Goal: Task Accomplishment & Management: Contribute content

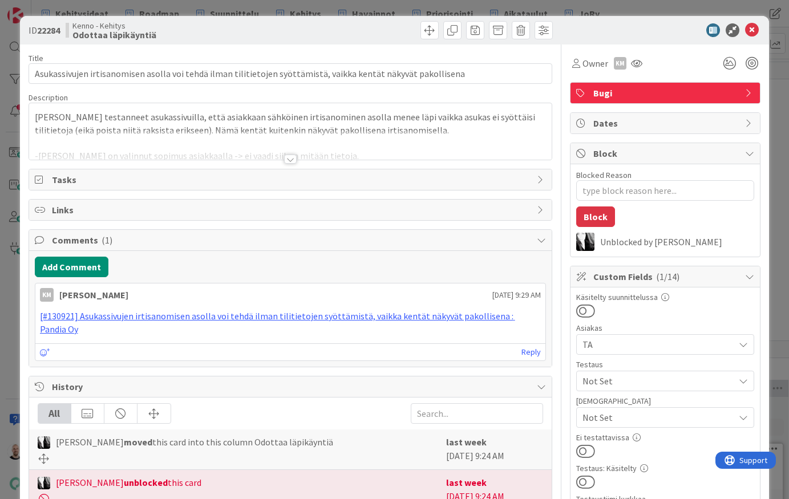
click at [288, 159] on div at bounding box center [290, 159] width 13 height 9
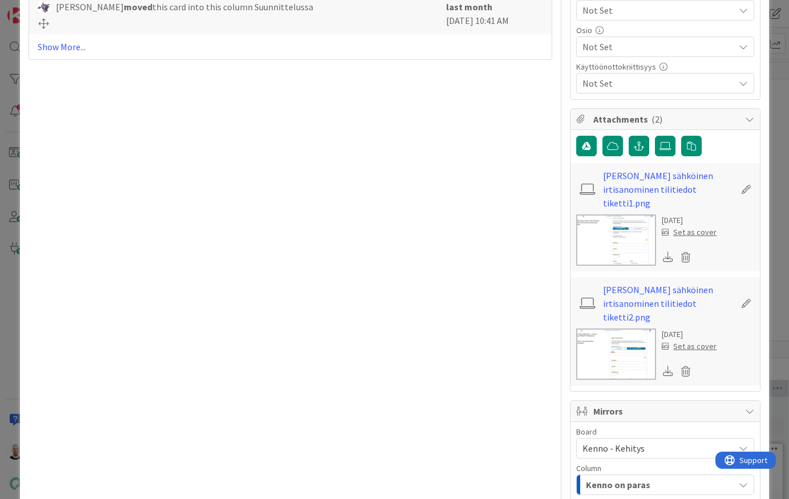
scroll to position [353, 0]
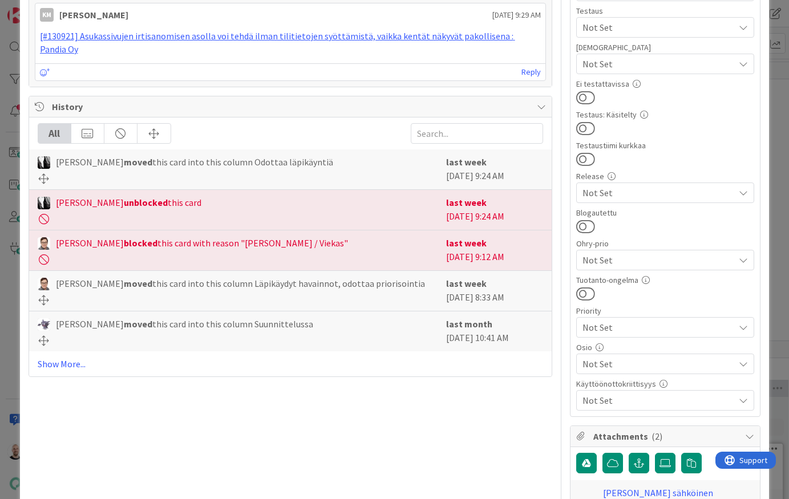
click at [66, 340] on div "All [PERSON_NAME] moved this card into this column Odottaa läpikäyntiä last wee…" at bounding box center [290, 246] width 523 height 259
click at [64, 357] on link "Show More..." at bounding box center [291, 364] width 506 height 14
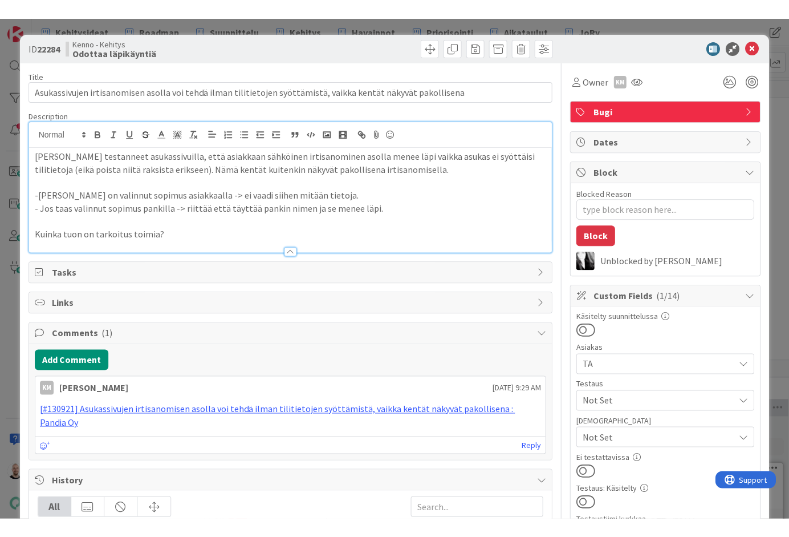
scroll to position [0, 0]
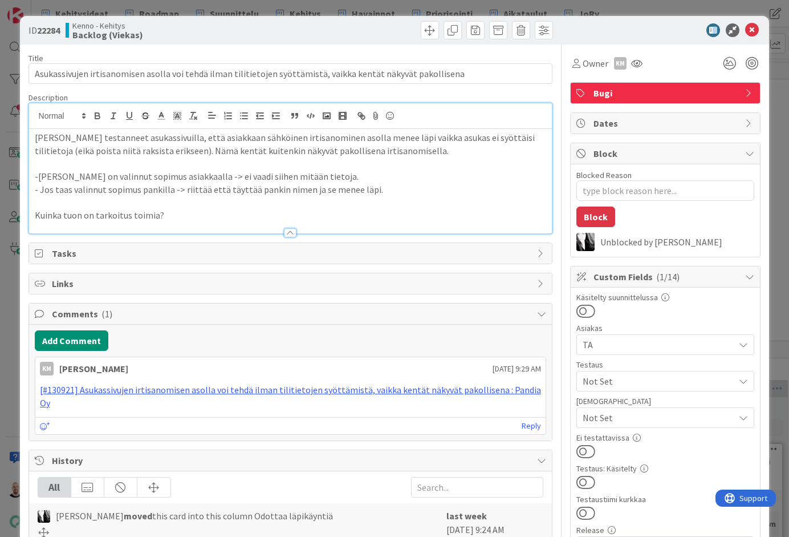
type textarea "x"
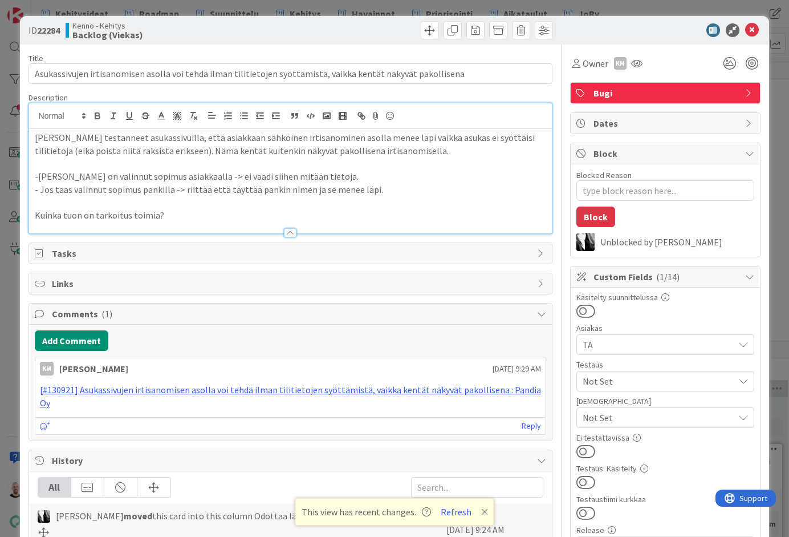
click at [349, 6] on div "ID 22284 Kenno - Kehitys Backlog (Viekas) Title 110 / 128 Asukassivujen irtisan…" at bounding box center [394, 268] width 789 height 537
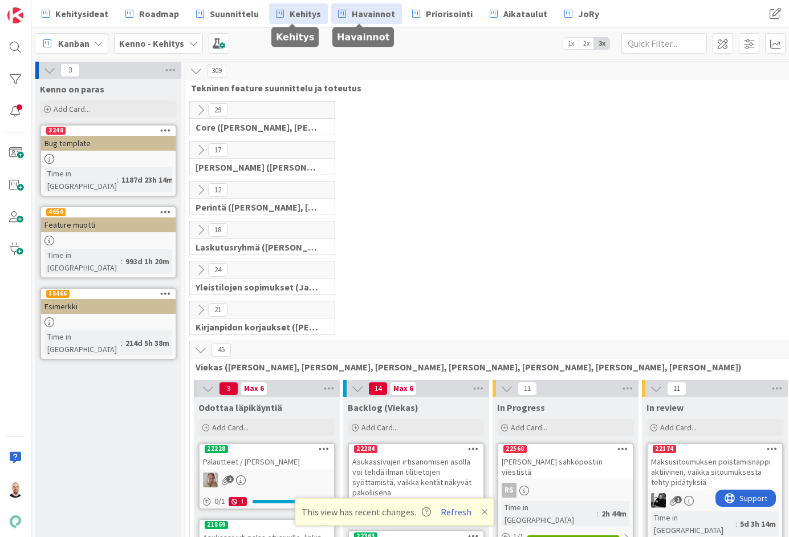
click at [361, 17] on span "Havainnot" at bounding box center [373, 14] width 43 height 14
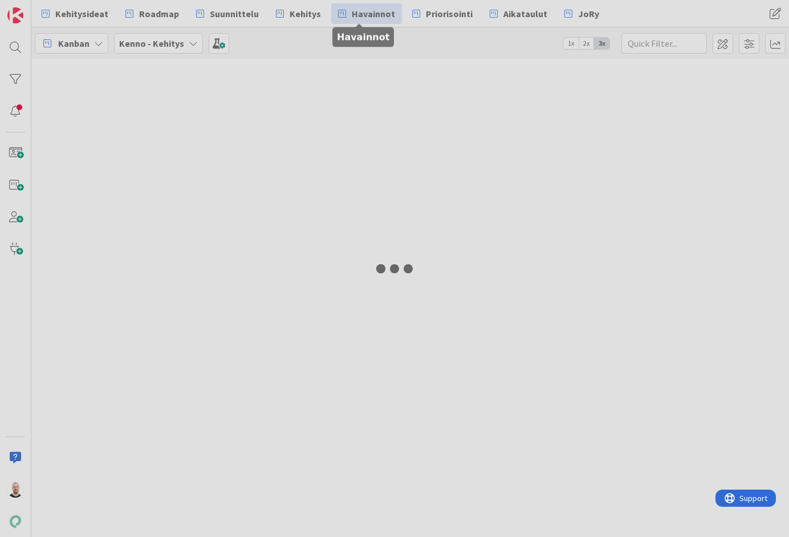
type input "vikailm"
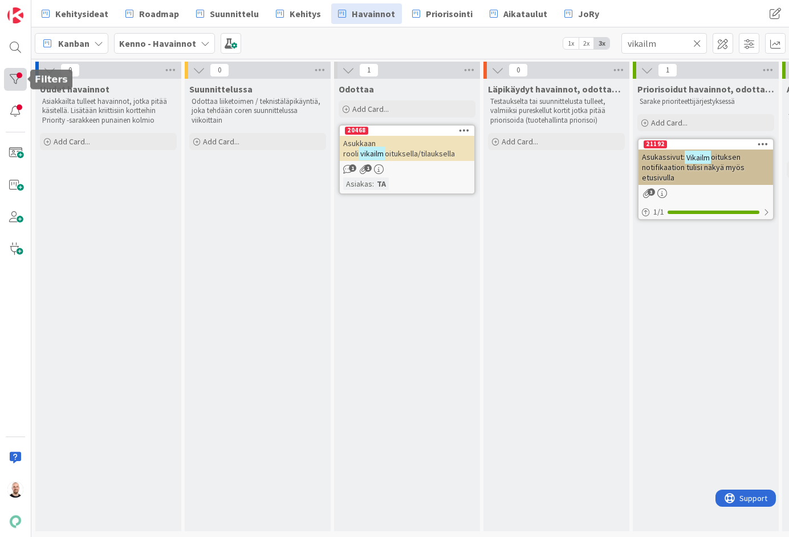
click at [17, 71] on div at bounding box center [15, 79] width 23 height 23
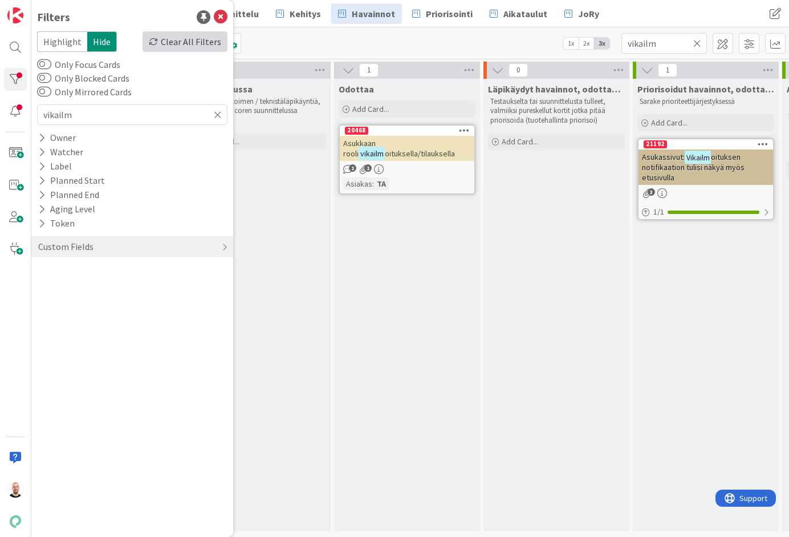
click at [168, 48] on div "Clear All Filters" at bounding box center [185, 41] width 85 height 21
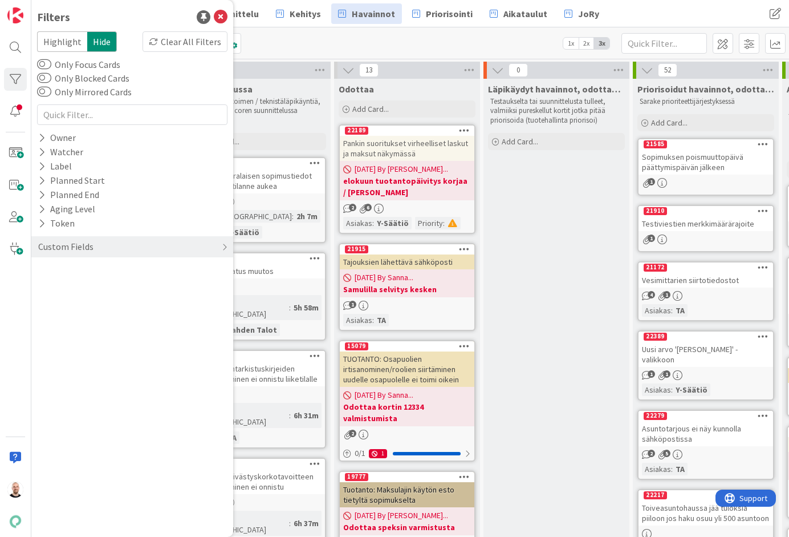
click at [408, 50] on div "Kanban Kenno - Havainnot 1x 2x 3x" at bounding box center [410, 42] width 758 height 31
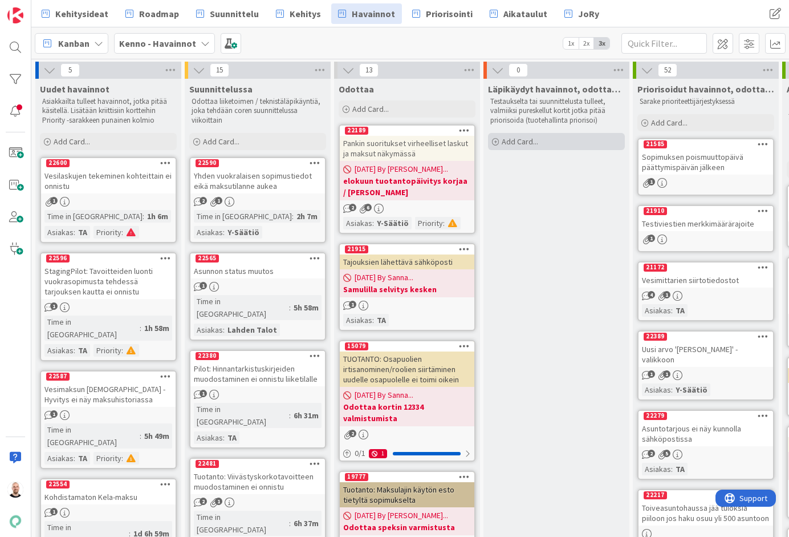
click at [523, 147] on div "Add Card..." at bounding box center [556, 141] width 137 height 17
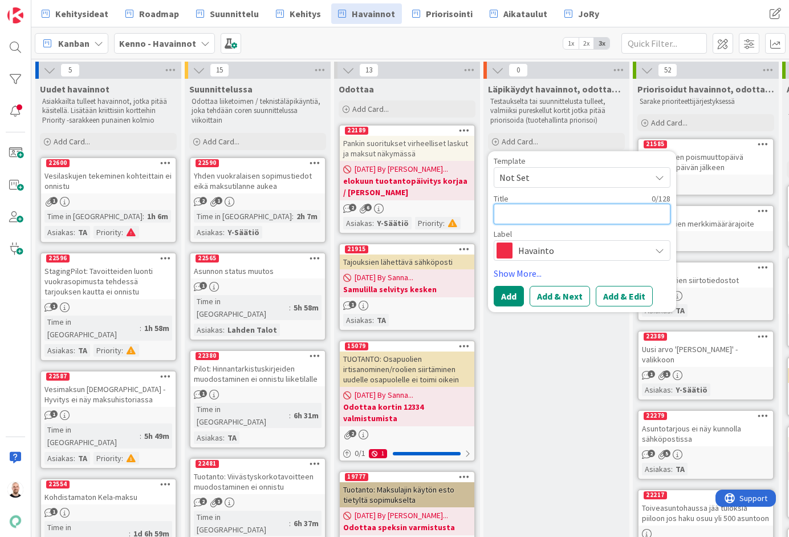
type textarea "x"
type textarea "A"
type textarea "x"
type textarea "As"
type textarea "x"
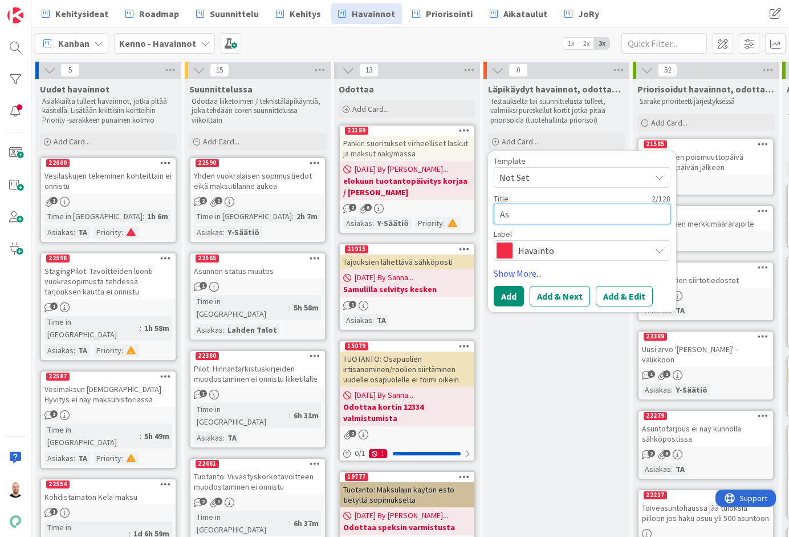
type textarea "Asu"
type textarea "x"
type textarea "Asuk"
type textarea "x"
type textarea "Asuka"
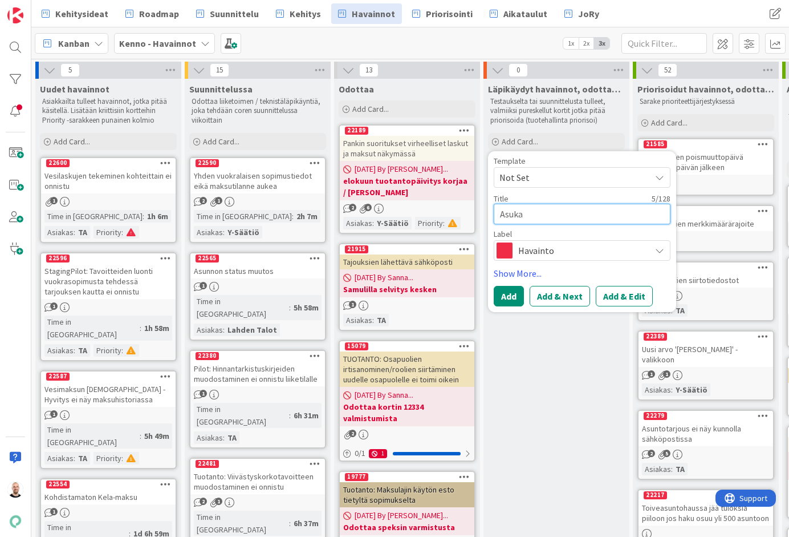
type textarea "x"
type textarea "Asukas"
type textarea "x"
type textarea "Asukass"
type textarea "x"
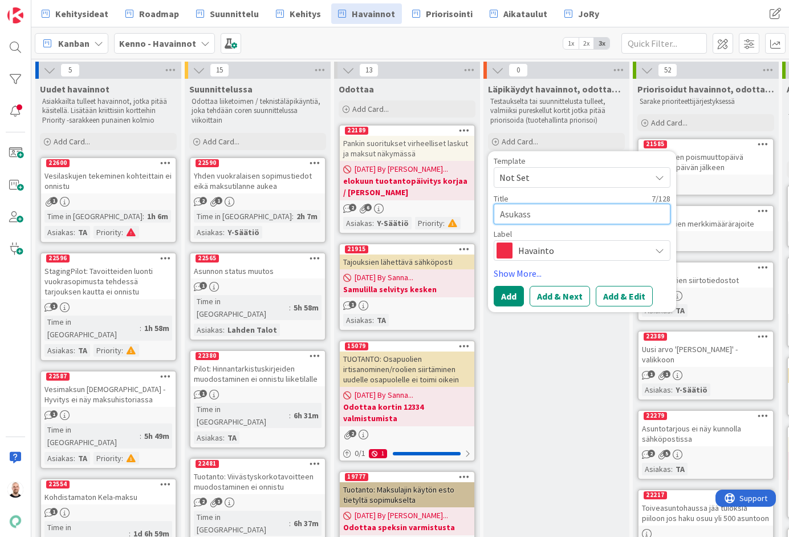
type textarea "Asukassi"
type textarea "x"
type textarea "Asukassiv"
type textarea "x"
type textarea "Asukassivu"
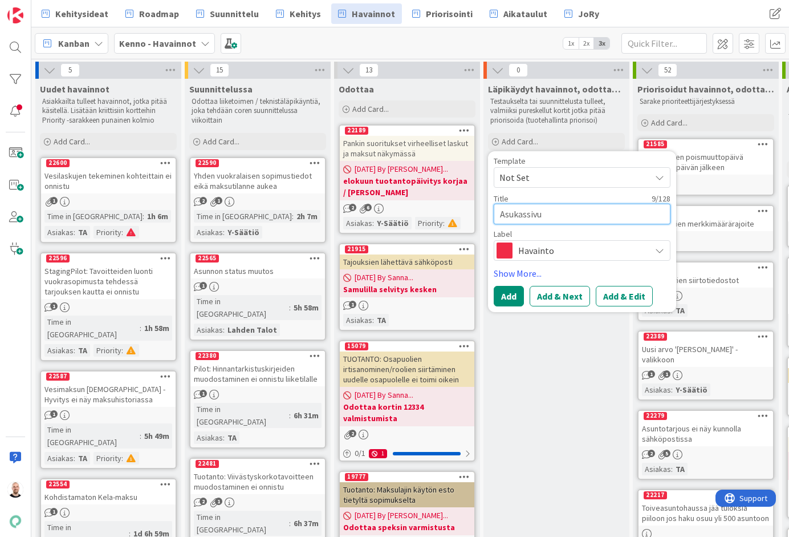
type textarea "x"
type textarea "Asukassivui"
type textarea "x"
type textarea "Asukassivuil"
type textarea "x"
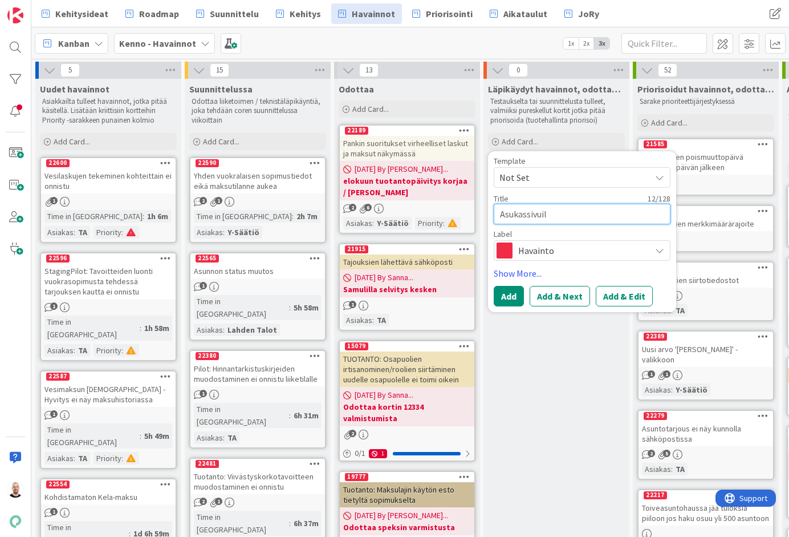
type textarea "Asukassivuill"
type textarea "x"
type textarea "Asukassivuille"
type textarea "x"
type textarea "Asukassivuille"
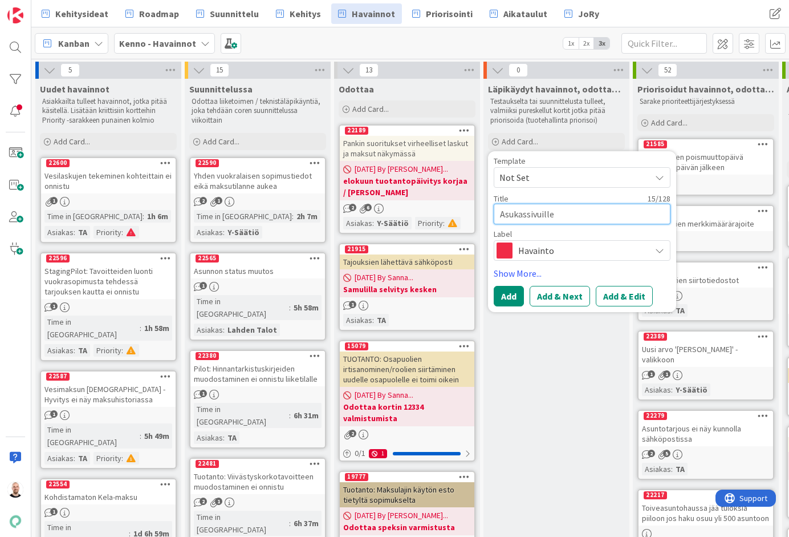
type textarea "x"
type textarea "Asukassivuille r"
type textarea "x"
type textarea "Asukassivuille re"
type textarea "x"
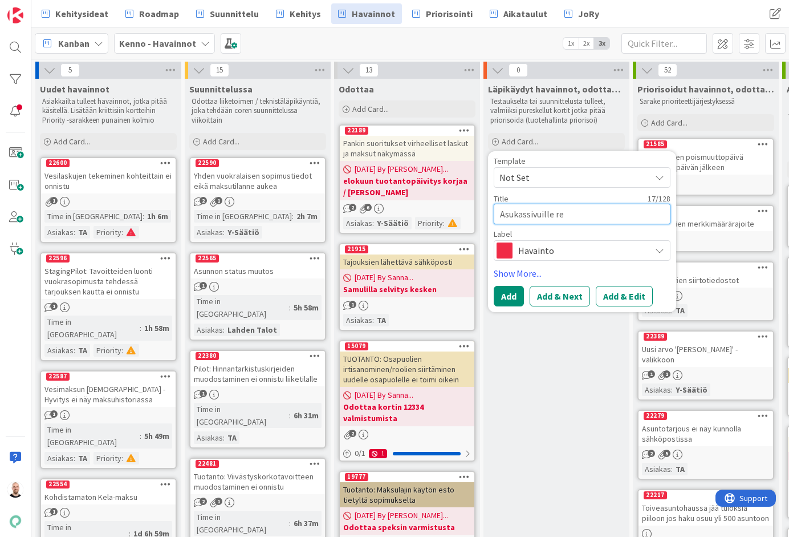
type textarea "Asukassivuille rek"
type textarea "x"
type textarea "Asukassivuille reki"
type textarea "x"
type textarea "Asukassivuille rekis"
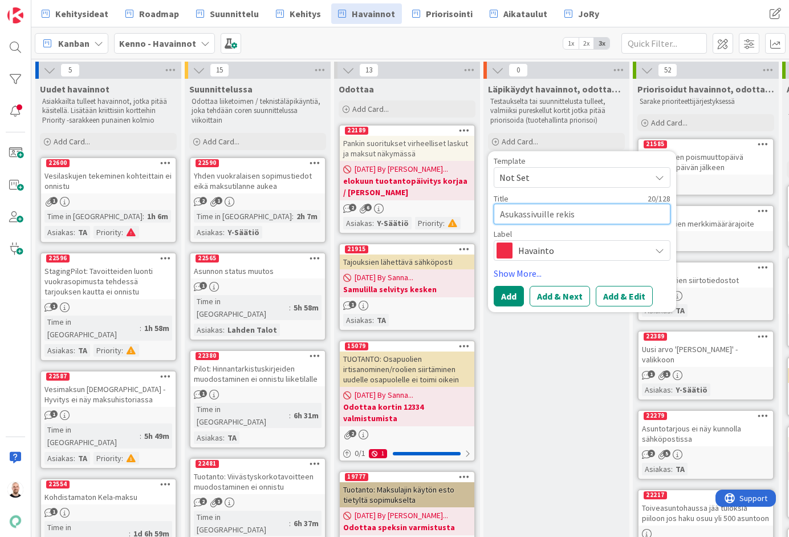
type textarea "x"
type textarea "Asukassivuille rekist"
type textarea "x"
type textarea "Asukassivuille rekiste"
type textarea "x"
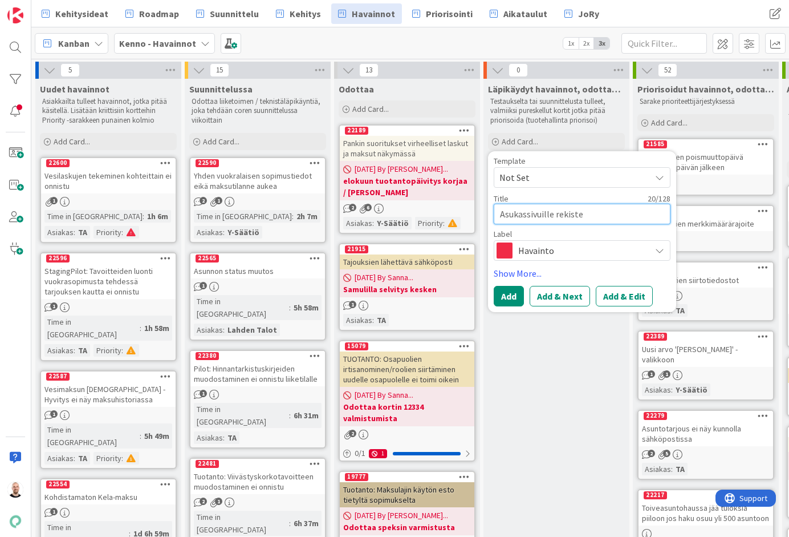
type textarea "Asukassivuille rekister"
type textarea "x"
type textarea "Asukassivuille rekisterö"
type textarea "x"
type textarea "Asukassivuille rekisteröi"
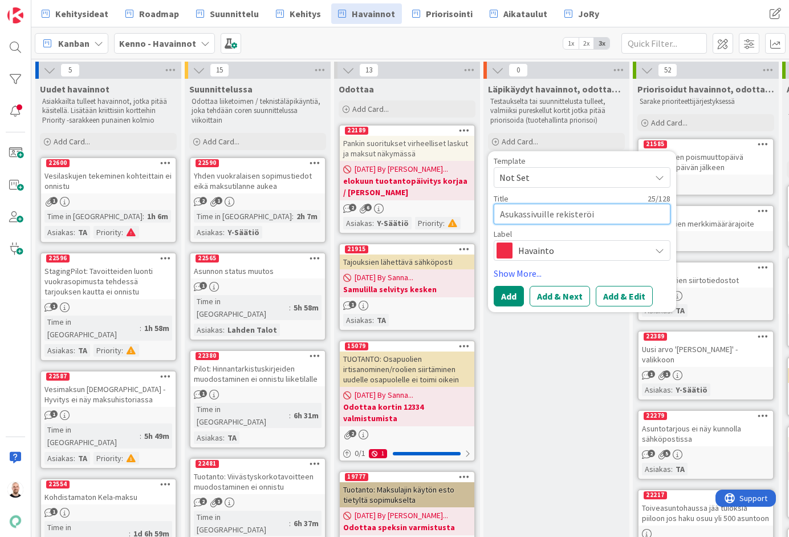
type textarea "x"
type textarea "Asukassivuille rekisteröit"
type textarea "x"
type textarea "Asukassivuille rekisteröity"
type textarea "x"
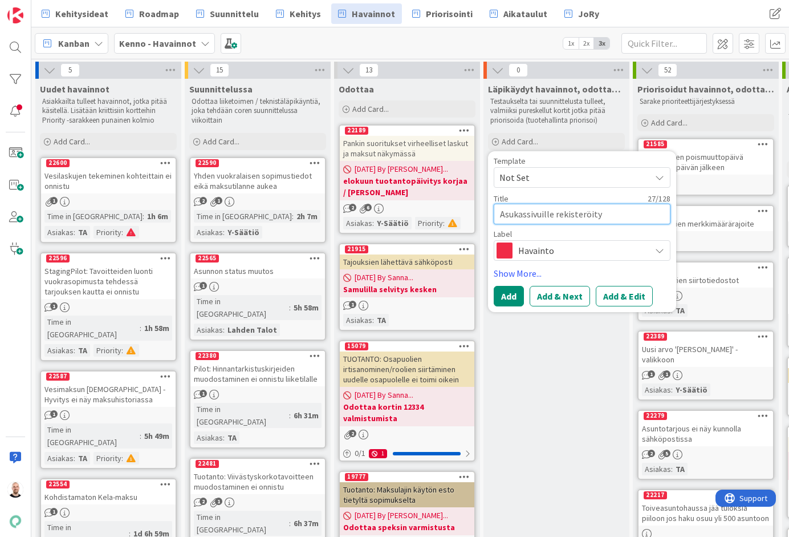
type textarea "Asukassivuille rekisteröityi"
type textarea "x"
type textarea "Asukassivuille rekisteröityis"
type textarea "x"
type textarea "Asukassivuille rekisteröityise"
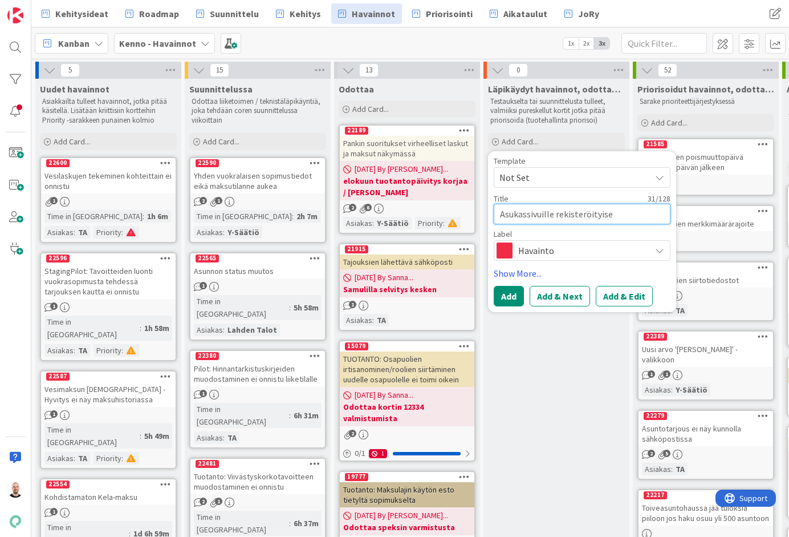
type textarea "x"
type textarea "Asukassivuille rekisteröityisen"
type textarea "x"
type textarea "Asukassivuille rekisteröityise"
type textarea "x"
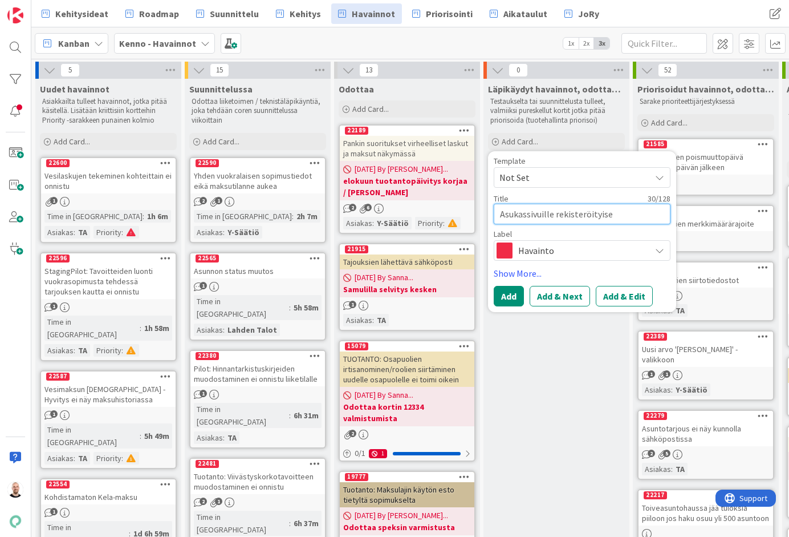
type textarea "Asukassivuille rekisteröityis"
type textarea "x"
type textarea "Asukassivuille rekisteröityi"
type textarea "x"
type textarea "Asukassivuille rekisteröity"
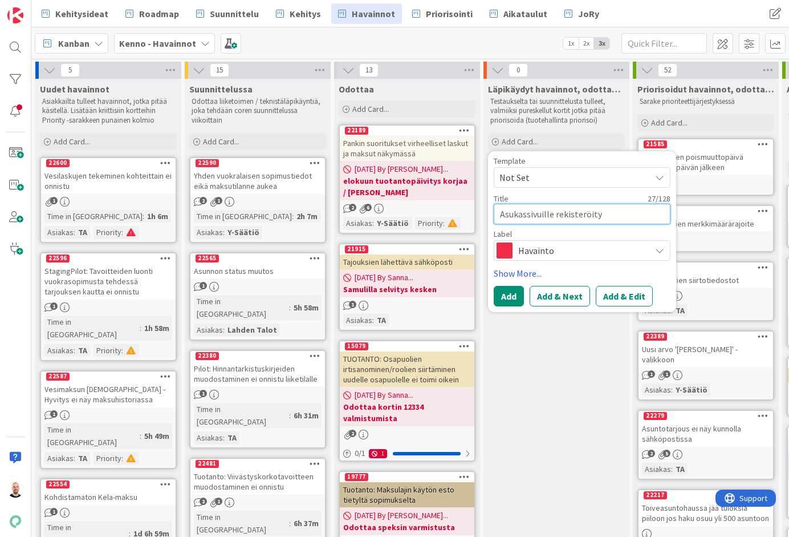
type textarea "x"
type textarea "Asukassivuille rekisteröitym"
type textarea "x"
type textarea "Asukassivuille rekisteröitymi"
type textarea "x"
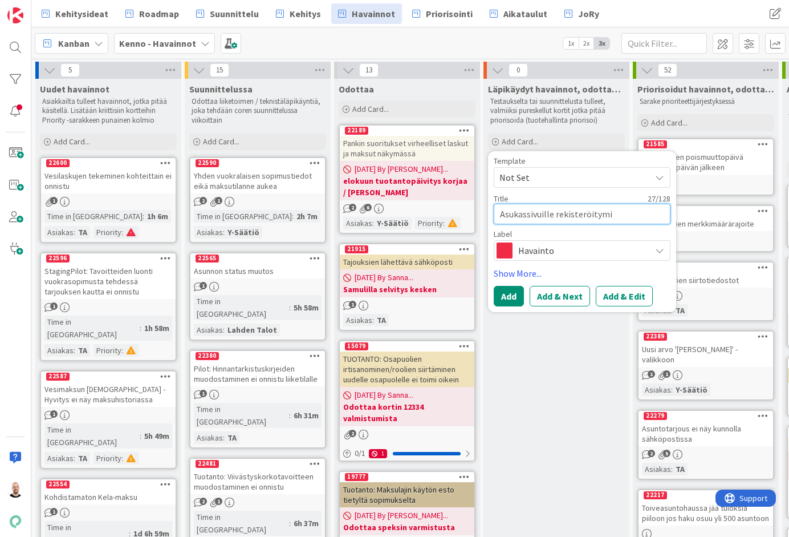
type textarea "Asukassivuille rekisteröitymis"
type textarea "x"
type textarea "Asukassivuille rekisteröitymise"
type textarea "x"
type textarea "Asukassivuille rekisteröitymisen"
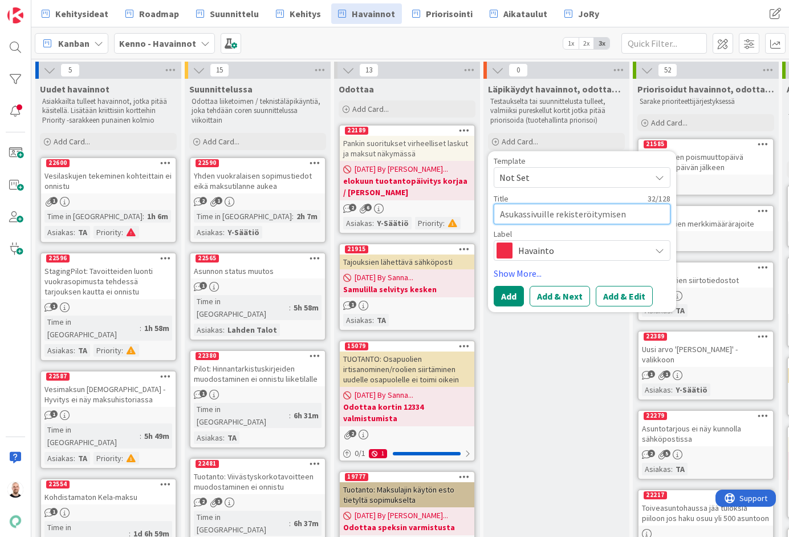
type textarea "x"
type textarea "Asukassivuille rekisteröitymisen"
type textarea "x"
type textarea "Asukassivuille rekisteröitymisen v"
type textarea "x"
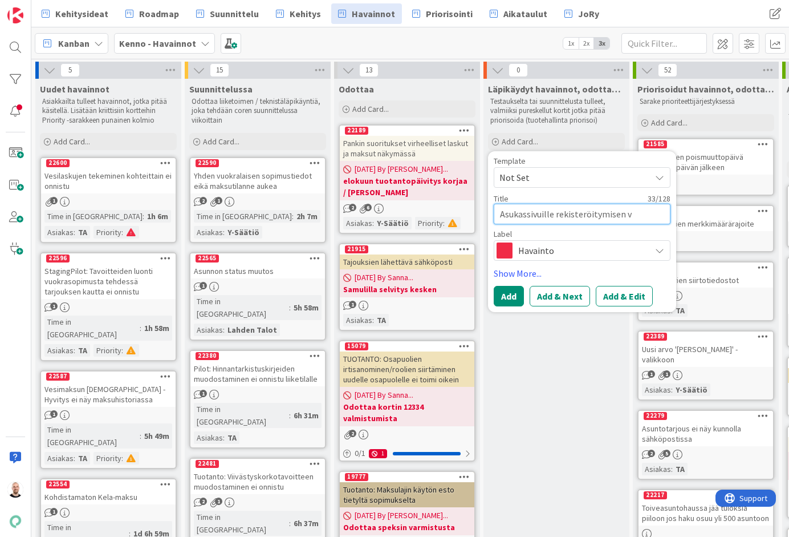
type textarea "Asukassivuille rekisteröitymisen vi"
type textarea "x"
type textarea "Asukassivuille rekisteröitymisen vis"
type textarea "x"
type textarea "Asukassivuille rekisteröitymisen visu"
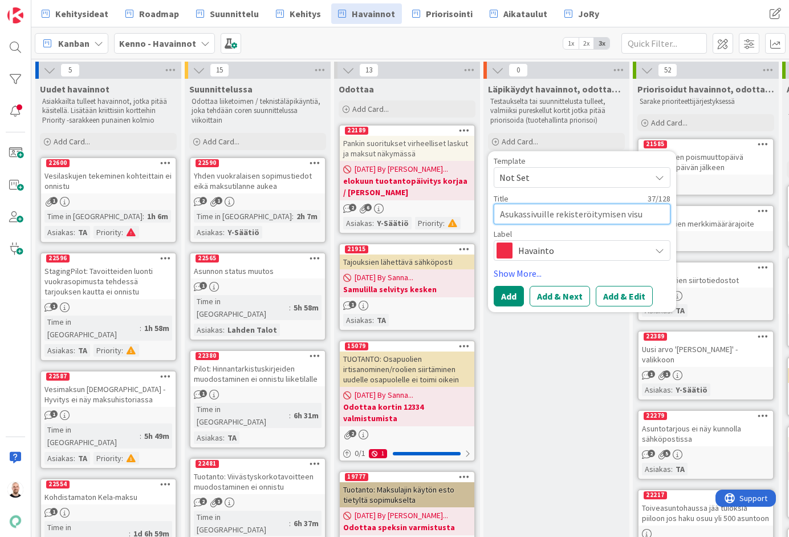
type textarea "x"
type textarea "Asukassivuille rekisteröitymisen visuv"
type textarea "x"
type textarea "Asukassivuille rekisteröitymisen visuvi"
type textarea "x"
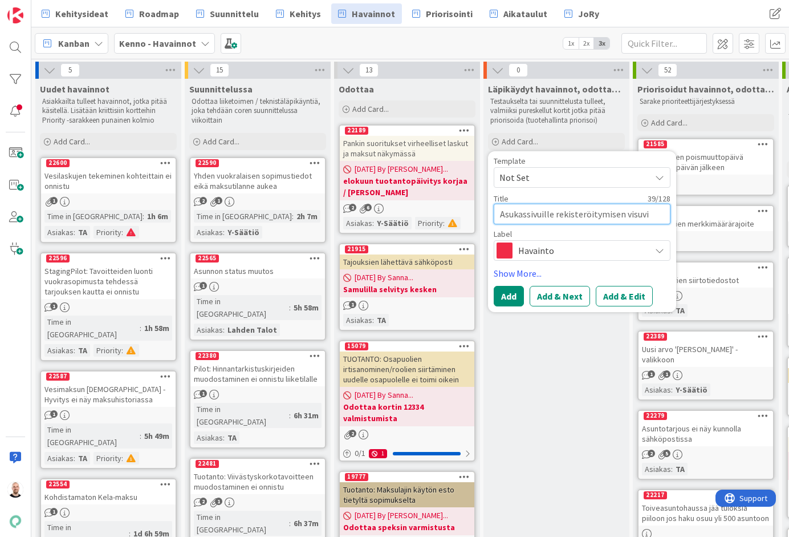
type textarea "Asukassivuille rekisteröitymisen visuvii"
type textarea "x"
type textarea "Asukassivuille rekisteröitymisen visuviim"
type textarea "x"
type textarea "Asukassivuille rekisteröitymisen visuviime"
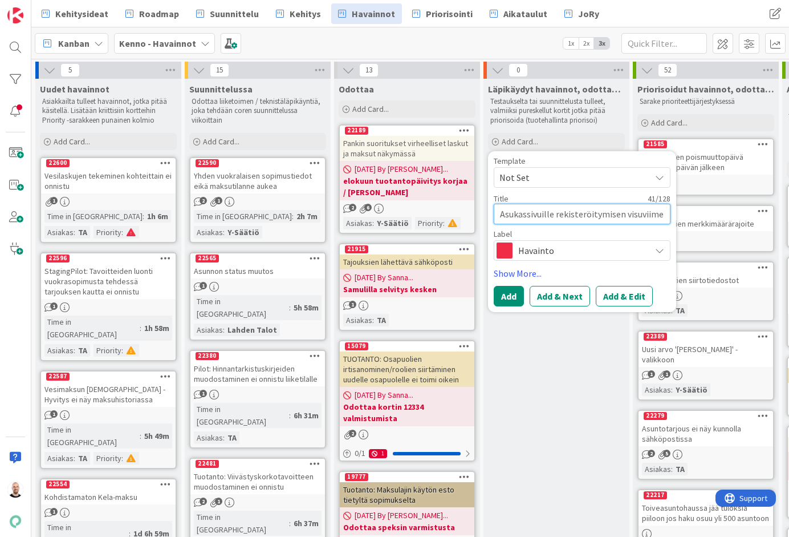
type textarea "x"
type textarea "Asukassivuille rekisteröitymisen visuviimei"
type textarea "x"
type textarea "Asukassivuille rekisteröitymisen visuviimeis"
type textarea "x"
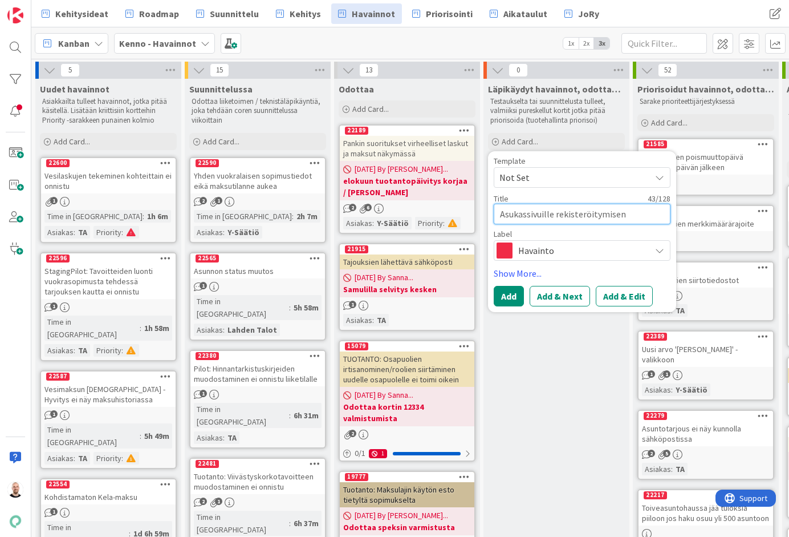
type textarea "Asukassivuille rekisteröitymisen visuviimeist"
type textarea "x"
type textarea "Asukassivuille rekisteröitymisen visuviimeiste"
type textarea "x"
type textarea "Asukassivuille rekisteröitymisen visuviimeistel"
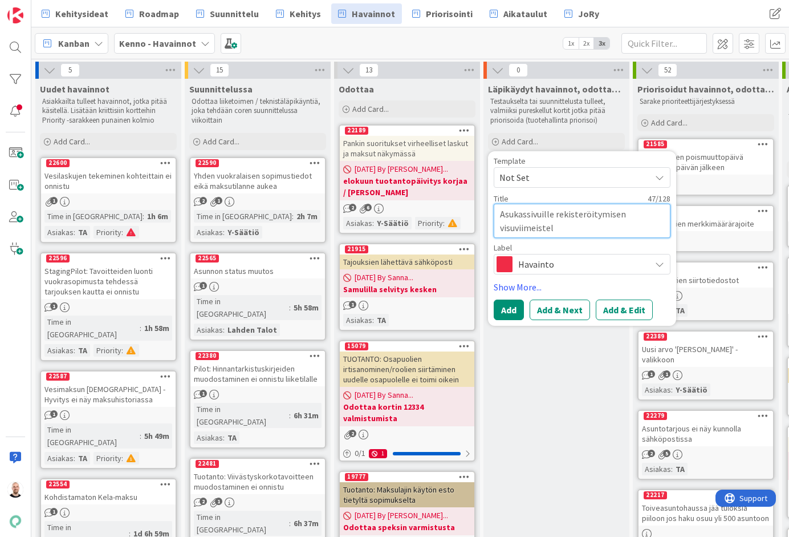
type textarea "x"
type textarea "Asukassivuille rekisteröitymisen visuviimeistely"
type textarea "x"
type textarea "Asukassivuille rekisteröitymisen visuviimeistelyä"
drag, startPoint x: 502, startPoint y: 225, endPoint x: 602, endPoint y: 229, distance: 100.4
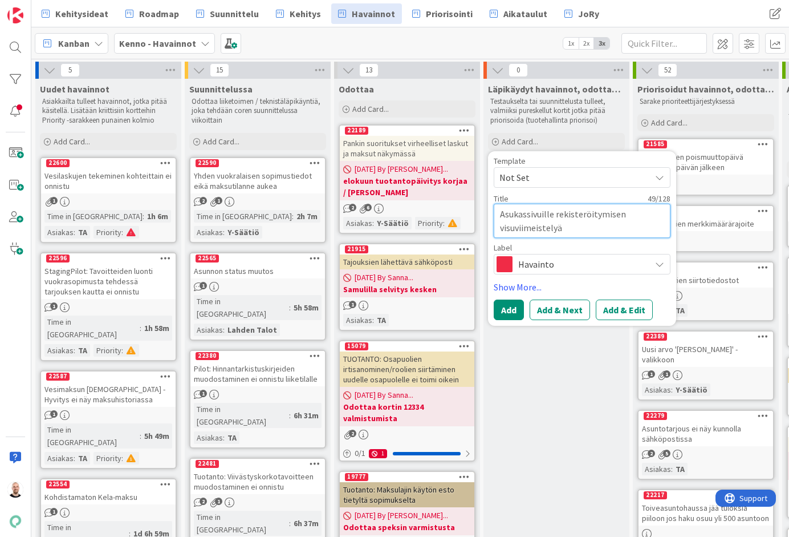
click at [602, 229] on textarea "Asukassivuille rekisteröitymisen visuviimeistelyä" at bounding box center [582, 221] width 177 height 34
type textarea "x"
type textarea "Asukassivuille rekisteröitymisen"
type textarea "x"
type textarea "Asukassivuille rekisteröitymisen"
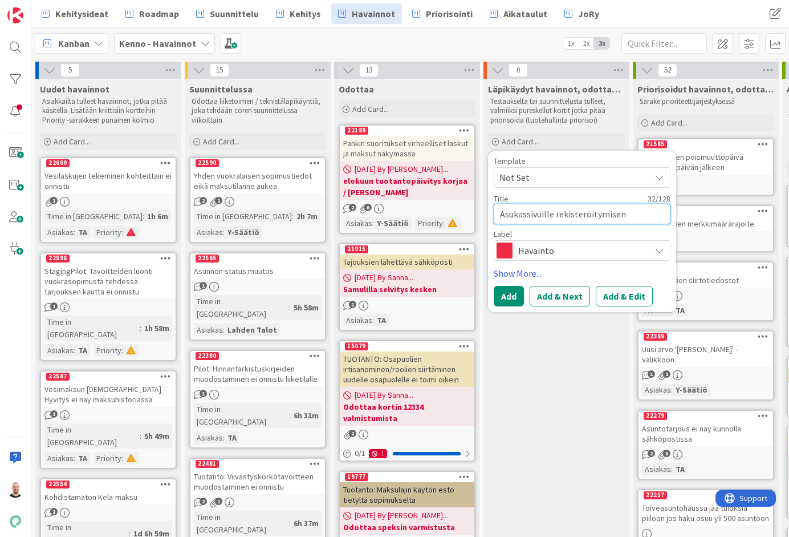
type textarea "x"
type textarea "Asukassivuille rekisteröitymisen"
type textarea "x"
type textarea "Asukassivuille rekisteröitymisen f"
type textarea "x"
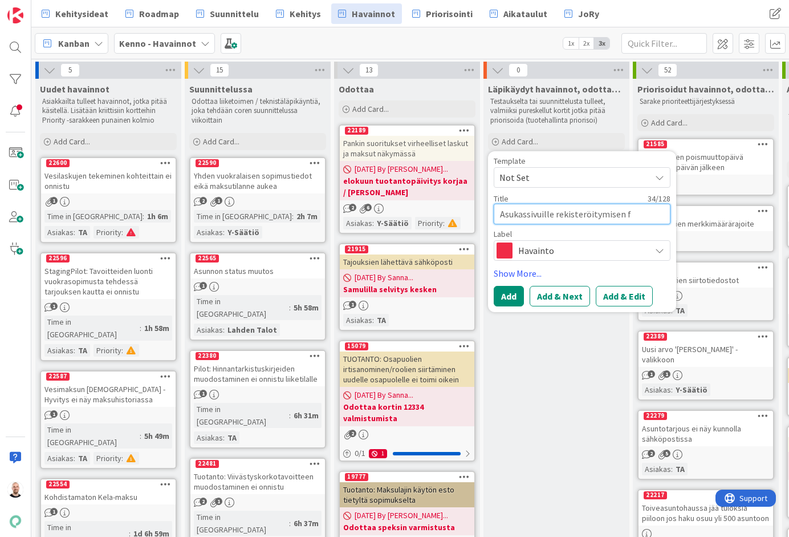
type textarea "Asukassivuille rekisteröitymisen fo"
type textarea "x"
type textarea "Asukassivuille rekisteröitymisen fon"
type textarea "x"
type textarea "Asukassivuille rekisteröitymisen font"
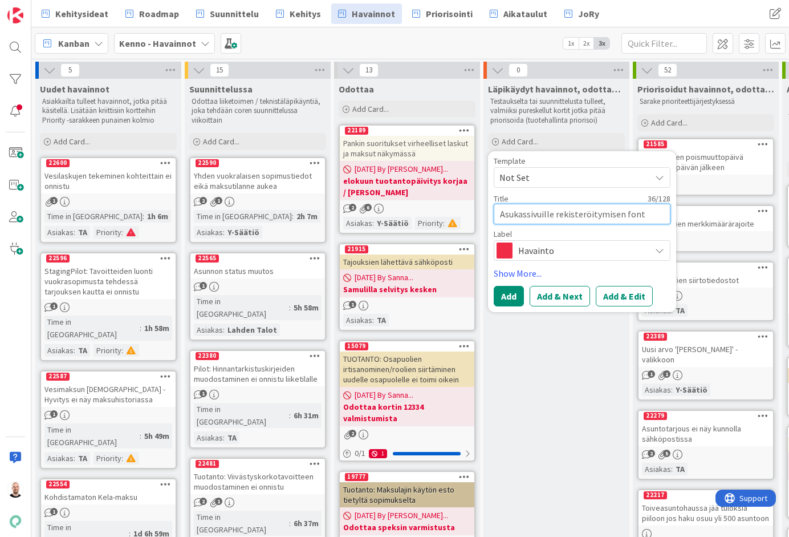
type textarea "x"
type textarea "Asukassivuille rekisteröitymisen fontt"
type textarea "x"
type textarea "Asukassivuille rekisteröitymisen fontti"
type textarea "x"
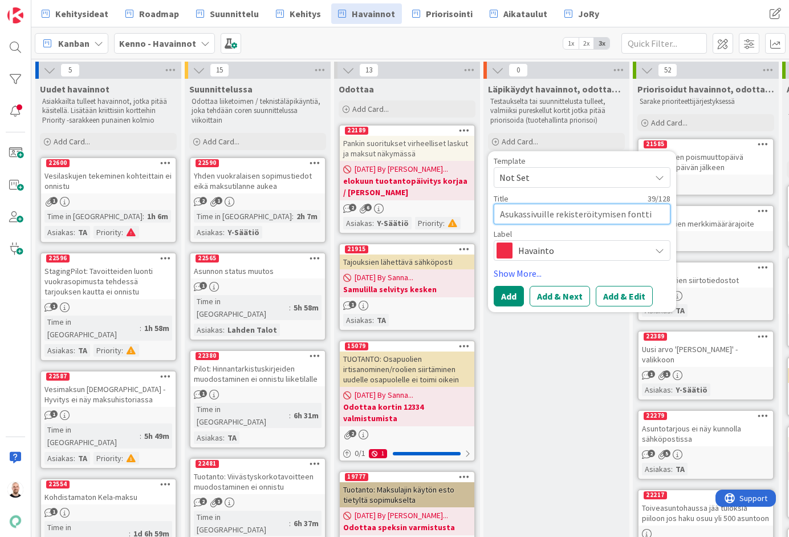
type textarea "Asukassivuille rekisteröitymisen fonttik"
type textarea "x"
type textarea "Asukassivuille rekisteröitymisen fonttiko"
type textarea "x"
type textarea "Asukassivuille rekisteröitymisen fonttikoo"
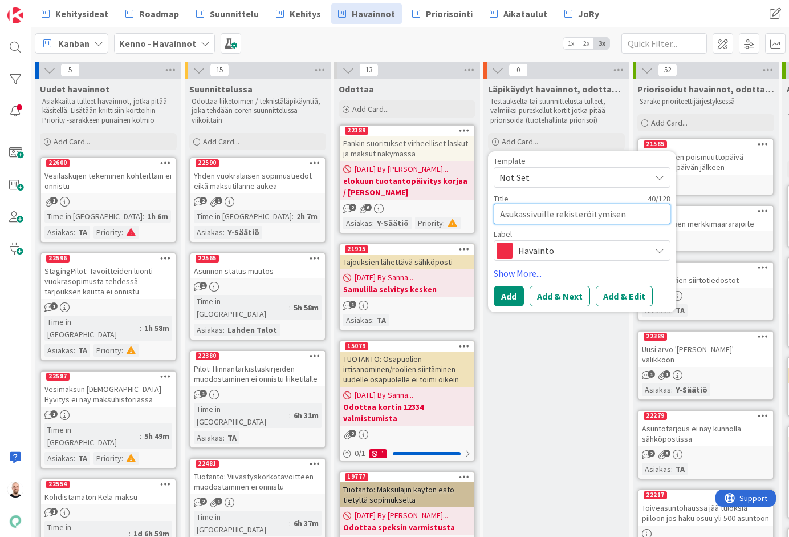
type textarea "x"
type textarea "Asukassivuille rekisteröitymisen fonttikoot"
click at [623, 302] on button "Add & Edit" at bounding box center [624, 296] width 57 height 21
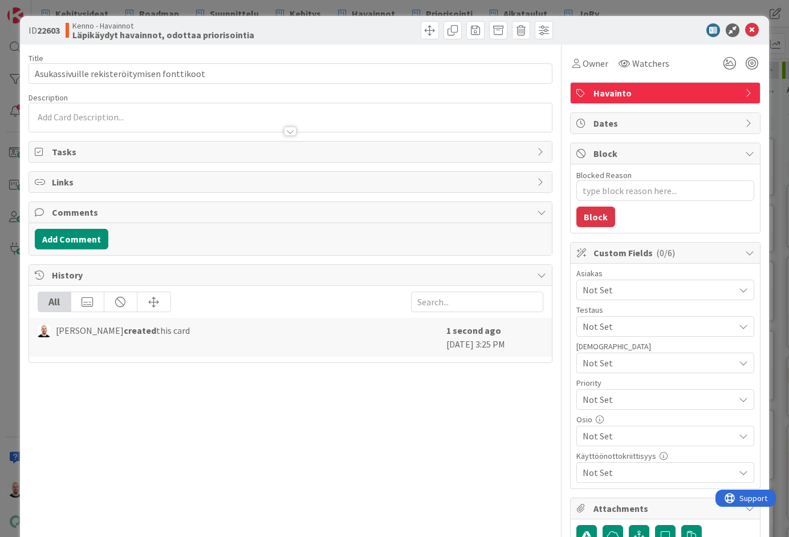
click at [292, 133] on div at bounding box center [290, 131] width 13 height 9
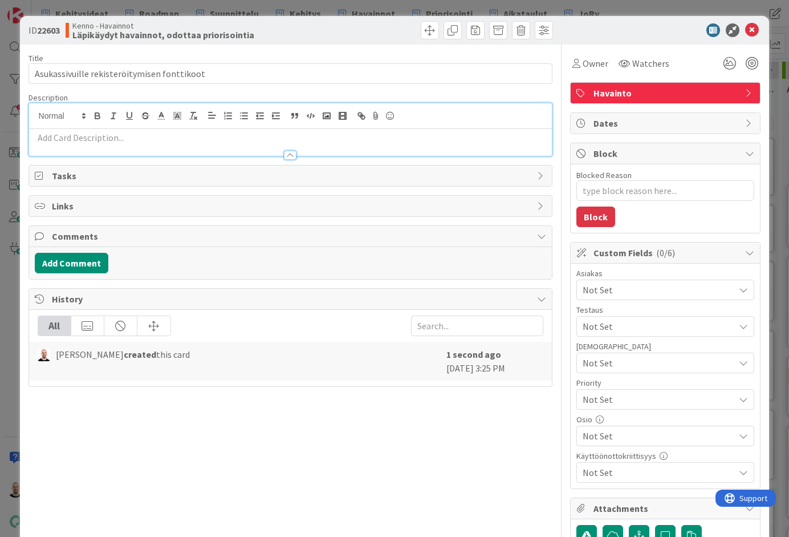
click at [211, 141] on p at bounding box center [291, 137] width 512 height 13
click at [323, 115] on rect "button" at bounding box center [326, 116] width 7 height 6
click at [330, 117] on rect "button" at bounding box center [326, 116] width 7 height 6
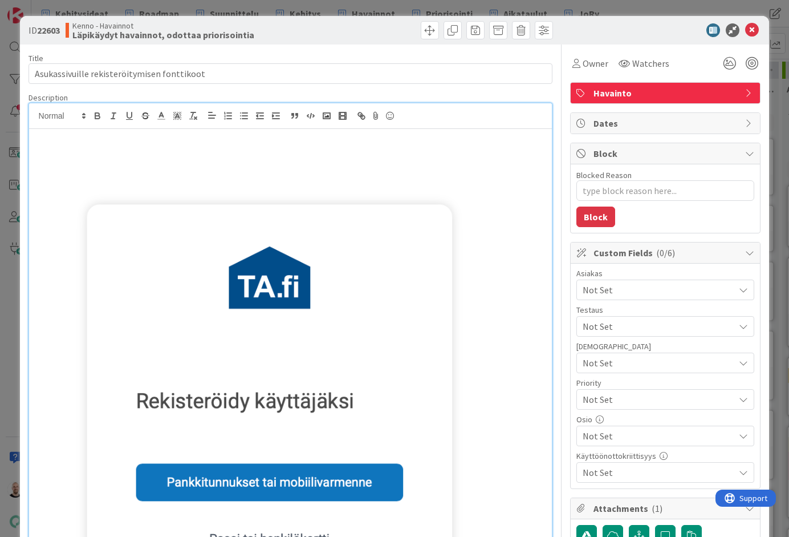
click at [221, 255] on img at bounding box center [291, 472] width 512 height 656
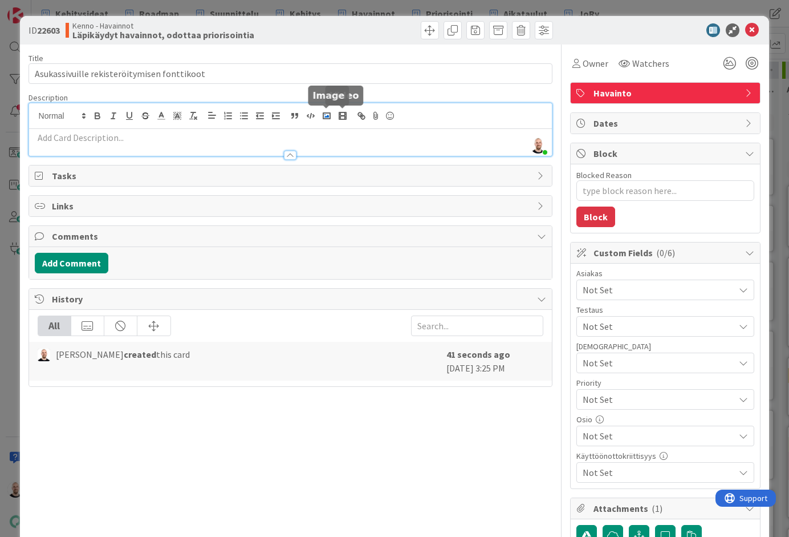
click at [331, 111] on icon "button" at bounding box center [327, 116] width 10 height 10
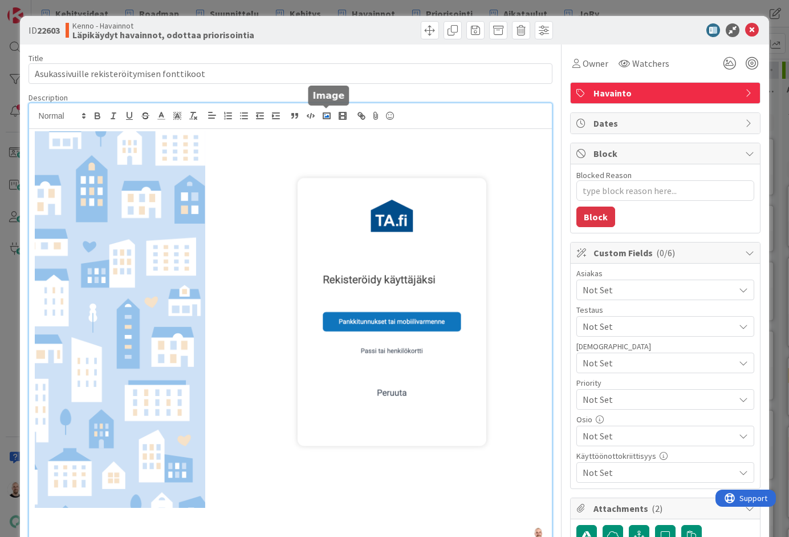
click at [331, 113] on icon "button" at bounding box center [327, 116] width 10 height 10
click at [30, 140] on div at bounding box center [290, 517] width 523 height 776
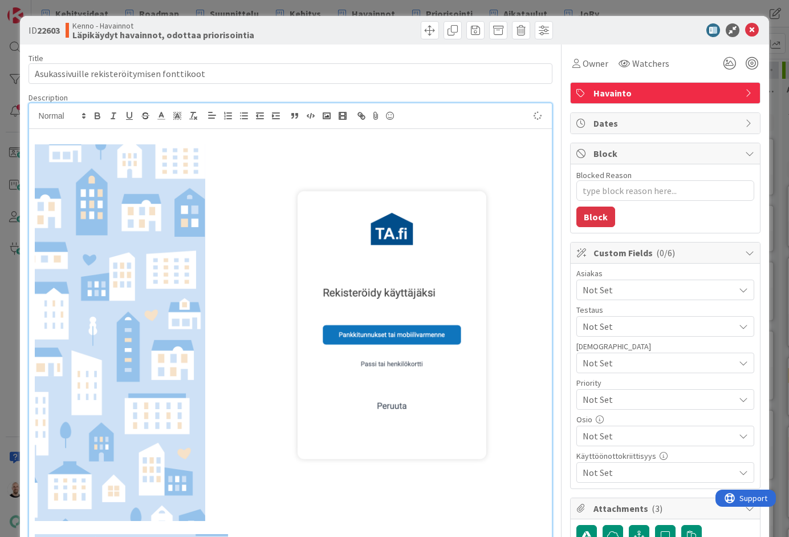
type textarea "x"
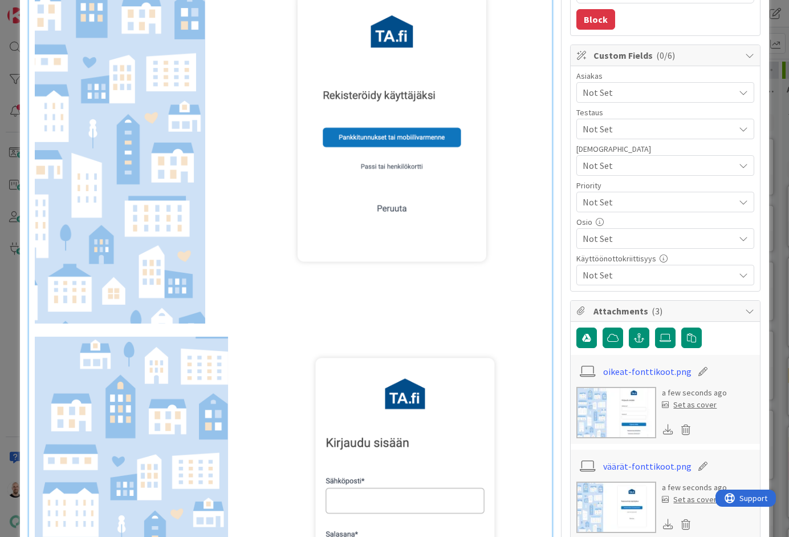
scroll to position [245, 0]
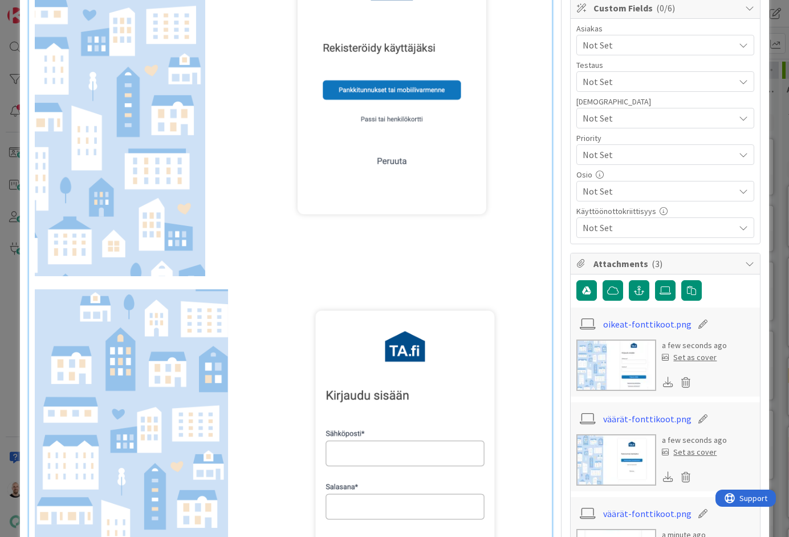
click at [169, 283] on p at bounding box center [291, 282] width 512 height 13
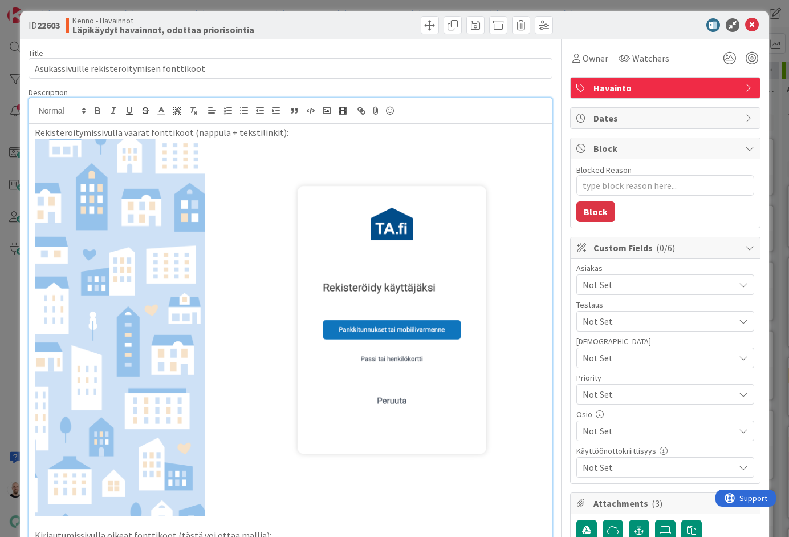
scroll to position [4, 0]
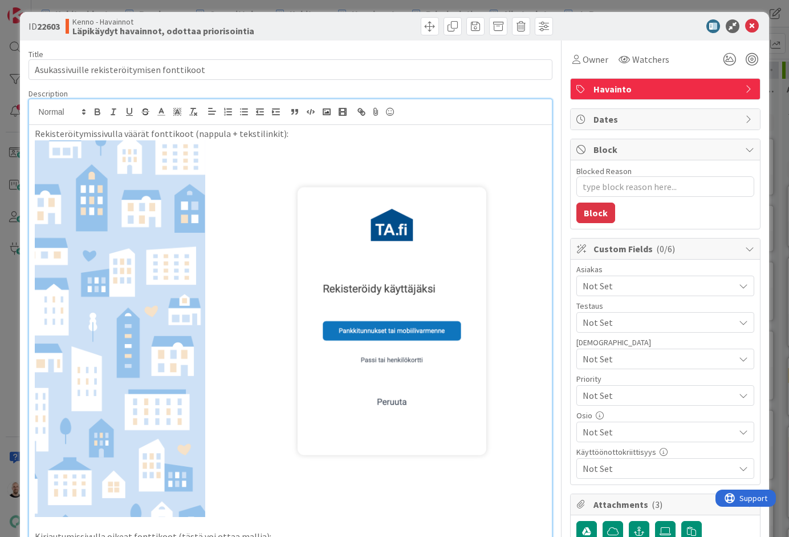
click at [280, 136] on p "Rekisteröitymissivulla väärät fonttikoot (nappula + tekstilinkit):" at bounding box center [291, 133] width 512 height 13
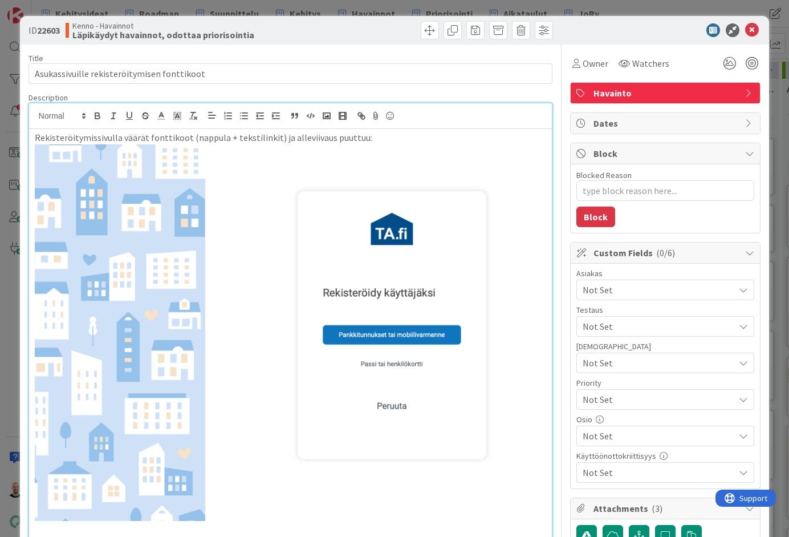
scroll to position [0, 0]
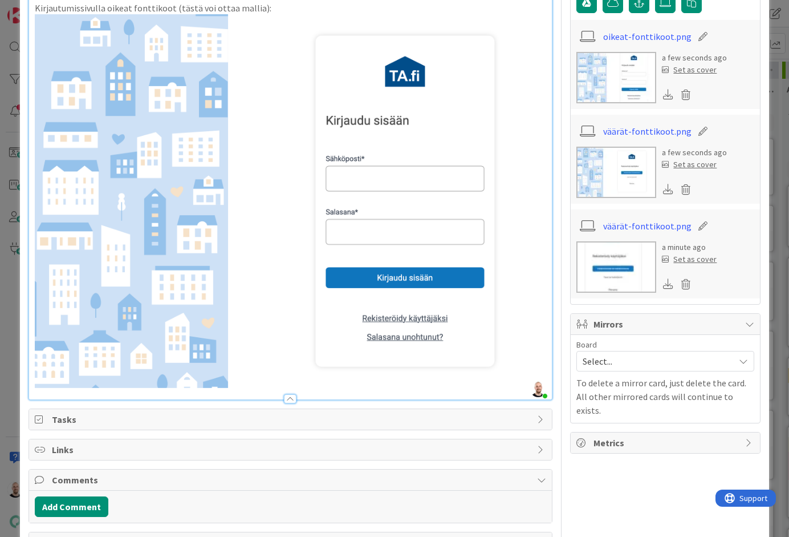
type textarea "x"
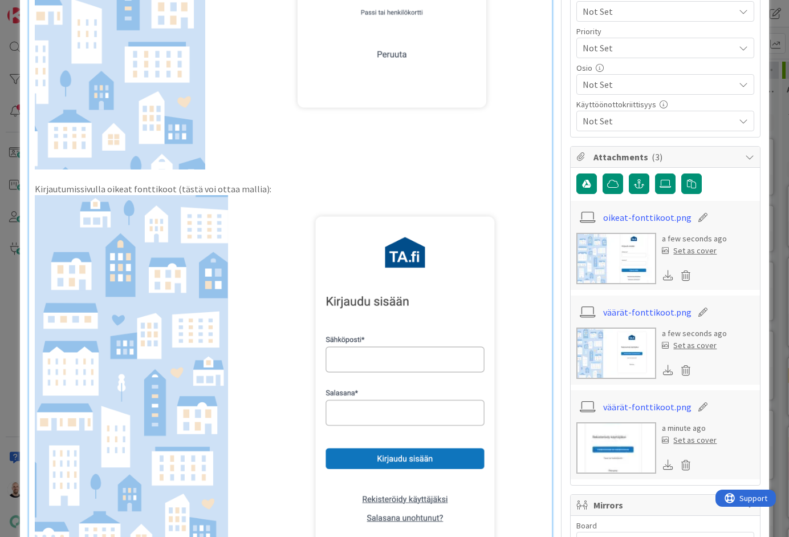
scroll to position [354, 0]
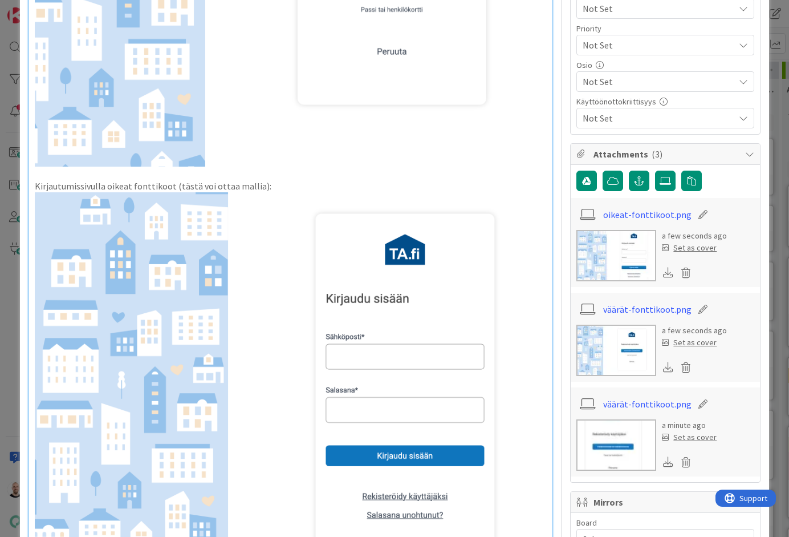
click at [254, 185] on p "Kirjautumissivulla oikeat fonttikoot (tästä voi ottaa mallia):" at bounding box center [291, 186] width 512 height 13
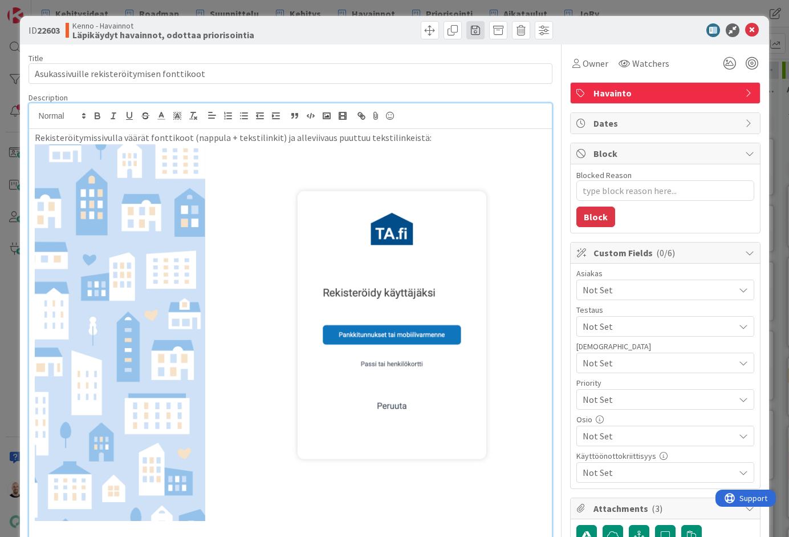
scroll to position [0, 0]
click at [468, 7] on div "ID 22603 Kenno - Havainnot Läpikäydyt havainnot, odottaa priorisointia Title 43…" at bounding box center [394, 268] width 789 height 537
